Goal: Transaction & Acquisition: Obtain resource

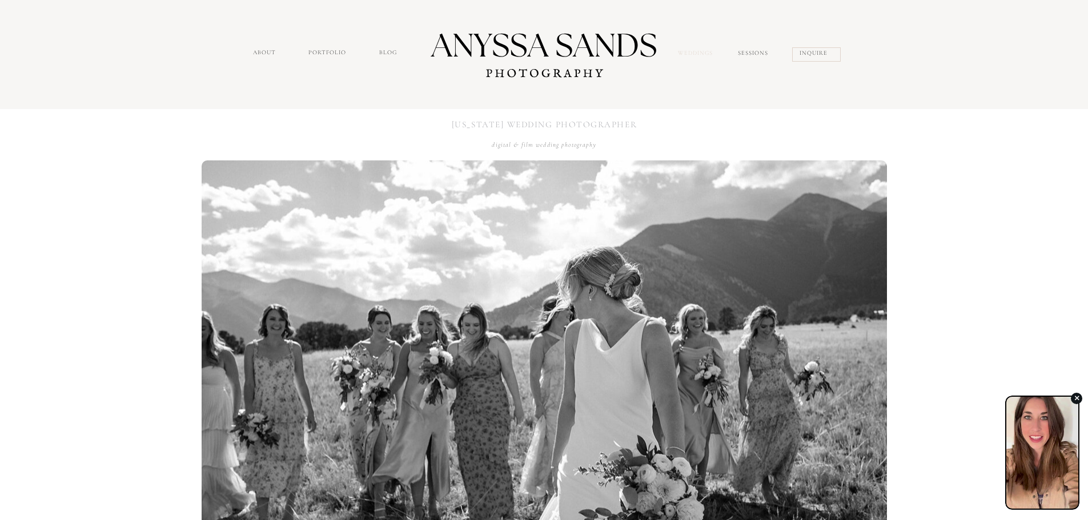
click at [700, 52] on nav "Weddings" at bounding box center [702, 55] width 48 height 13
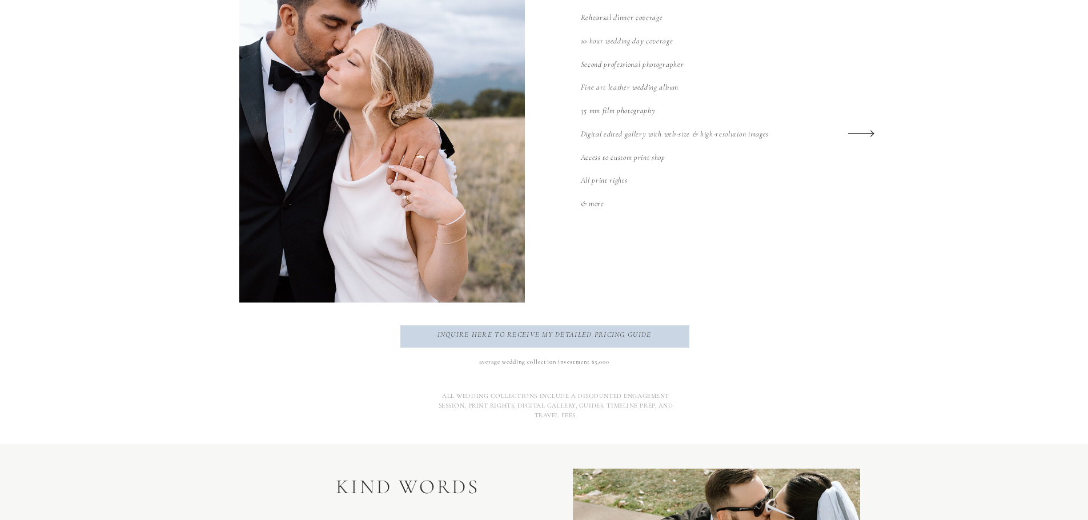
scroll to position [1656, 0]
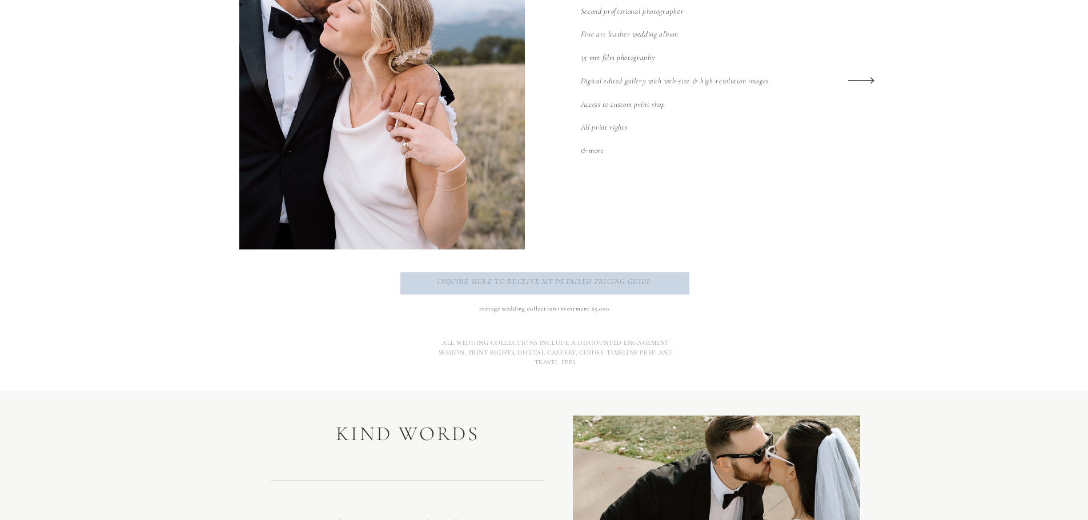
click at [536, 281] on p "inquire here to receive my detailed pricing guide" at bounding box center [544, 283] width 272 height 15
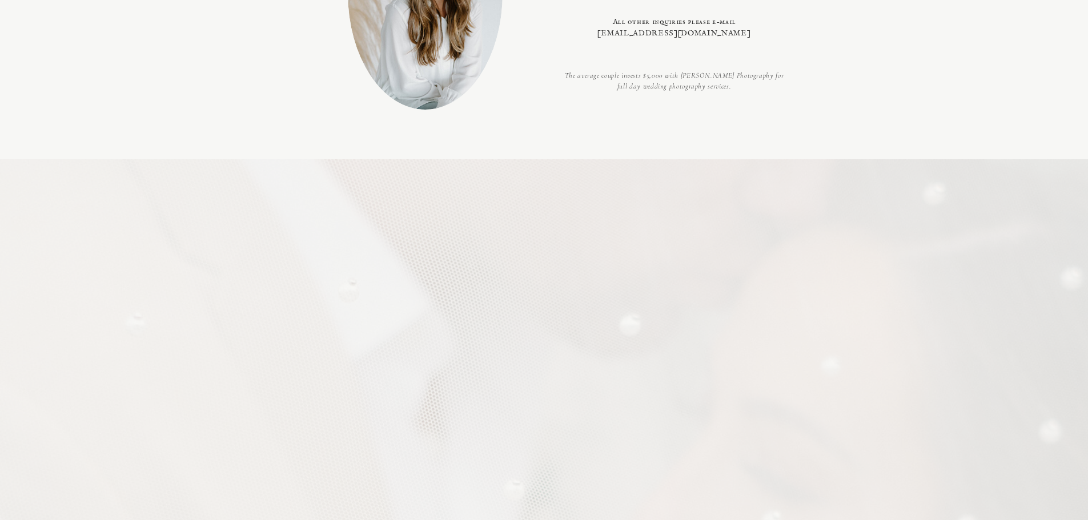
scroll to position [628, 0]
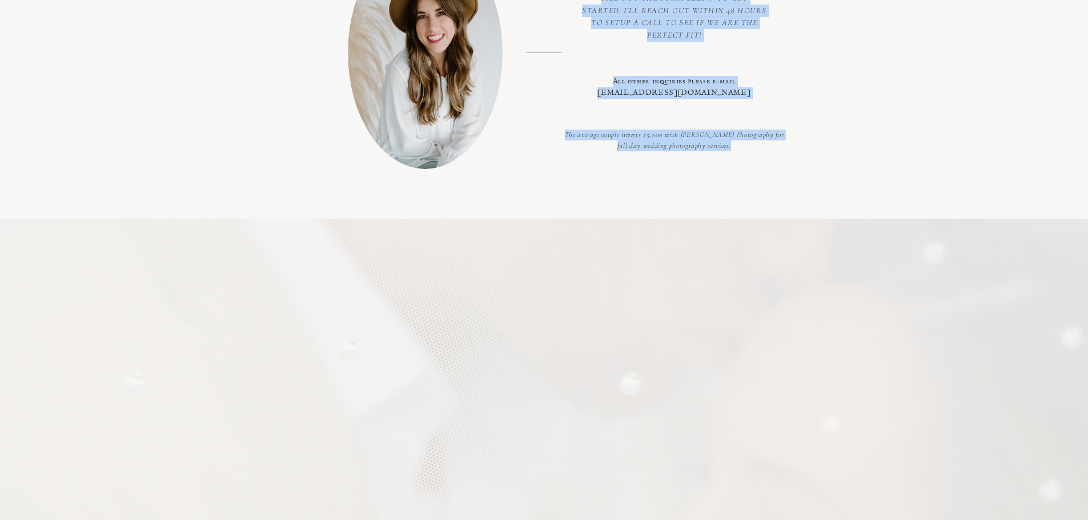
drag, startPoint x: 548, startPoint y: 124, endPoint x: 770, endPoint y: 146, distance: 223.2
click at [770, 146] on p "The average couple invests $5,000 with Anyssa Sands Photography for full day we…" at bounding box center [674, 144] width 227 height 29
